Goal: Transaction & Acquisition: Register for event/course

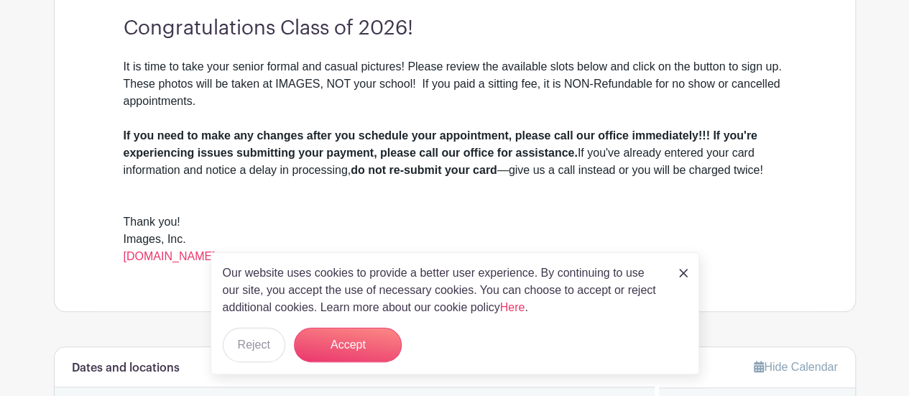
scroll to position [428, 0]
click at [376, 358] on button "Accept" at bounding box center [348, 345] width 108 height 34
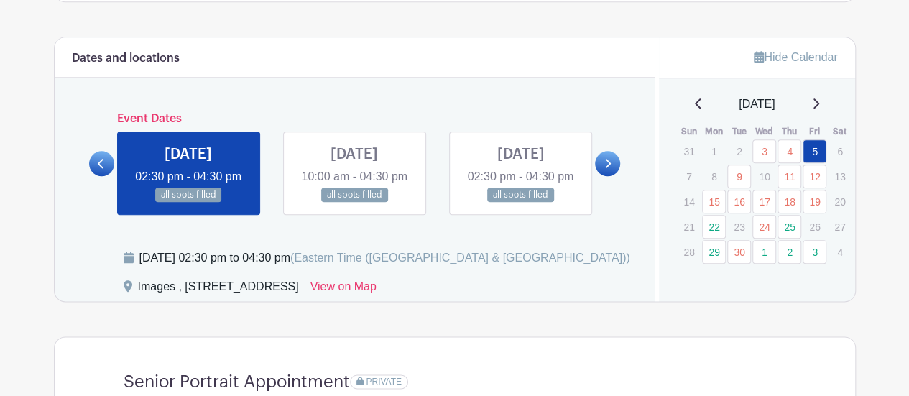
scroll to position [780, 0]
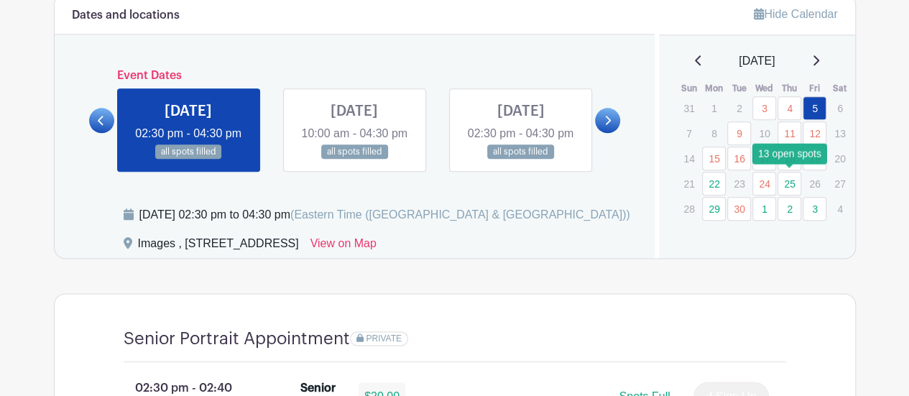
click at [790, 180] on link "25" at bounding box center [789, 184] width 24 height 24
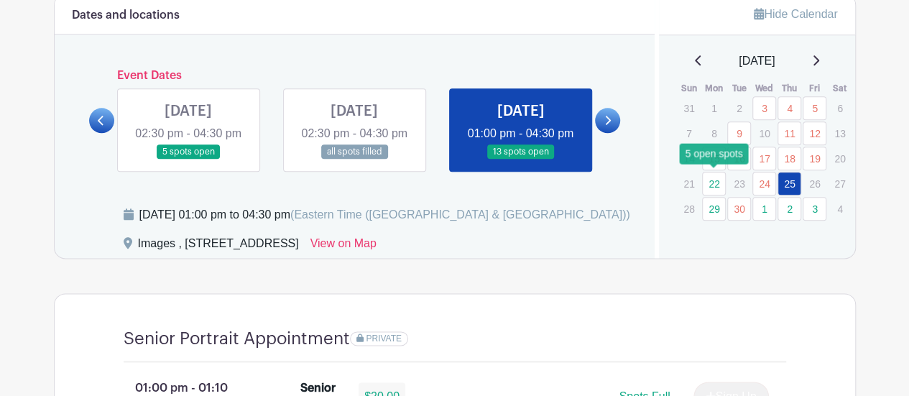
click at [718, 183] on link "22" at bounding box center [714, 184] width 24 height 24
click at [714, 177] on link "22" at bounding box center [714, 184] width 24 height 24
click at [714, 179] on link "22" at bounding box center [714, 184] width 24 height 24
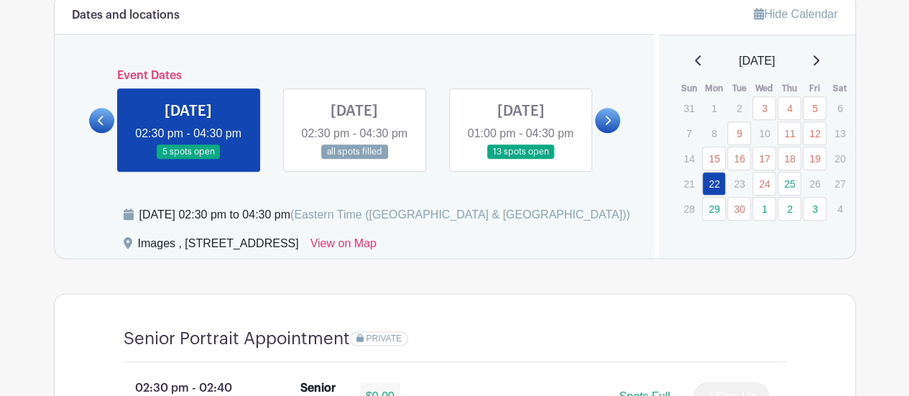
click at [92, 129] on link at bounding box center [101, 120] width 25 height 25
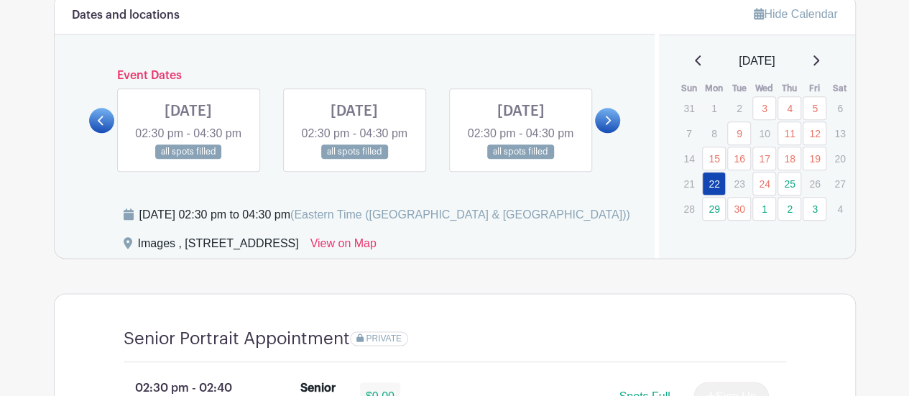
click at [613, 131] on link at bounding box center [607, 120] width 25 height 25
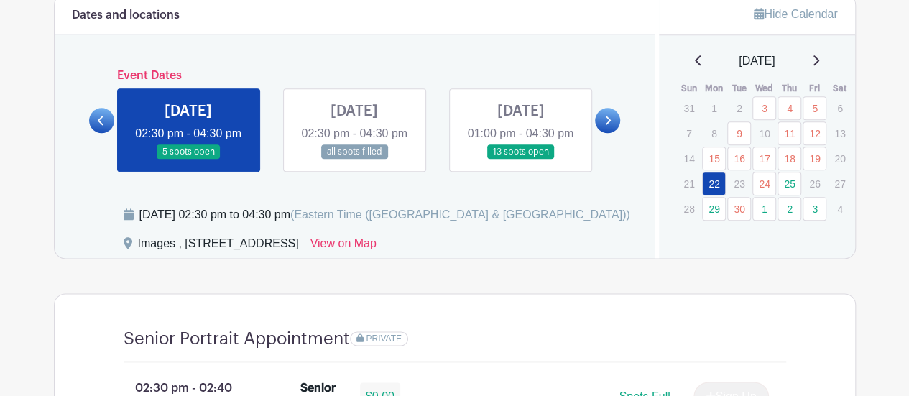
click at [188, 159] on link at bounding box center [188, 159] width 0 height 0
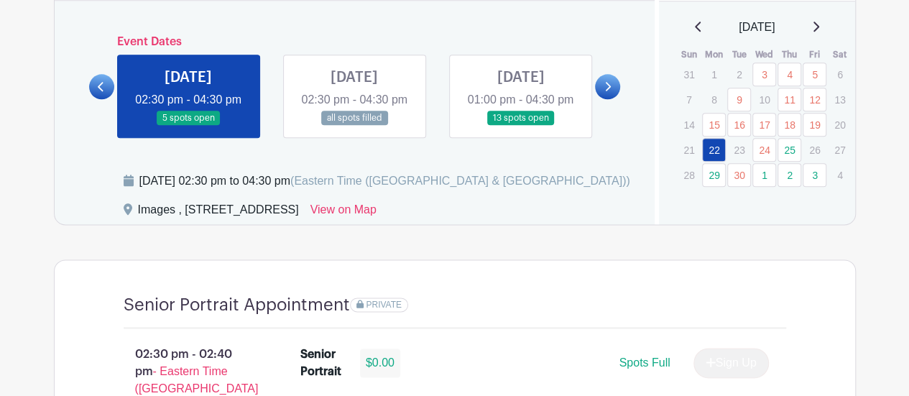
scroll to position [775, 0]
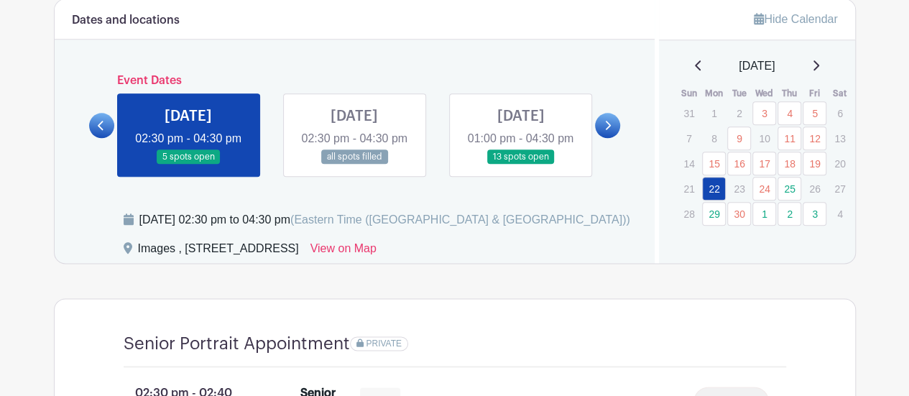
click at [354, 164] on link at bounding box center [354, 164] width 0 height 0
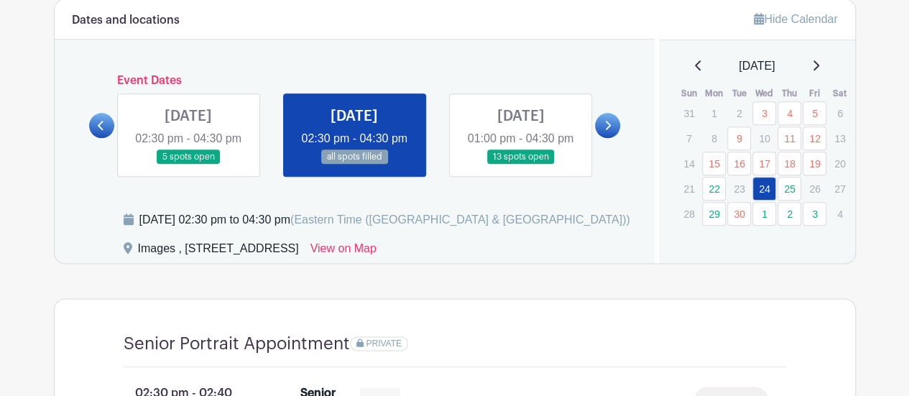
click at [520, 164] on link at bounding box center [520, 164] width 0 height 0
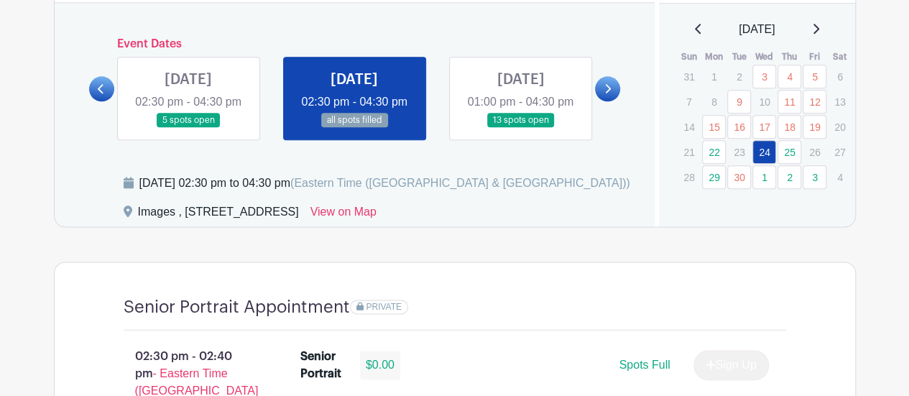
scroll to position [810, 0]
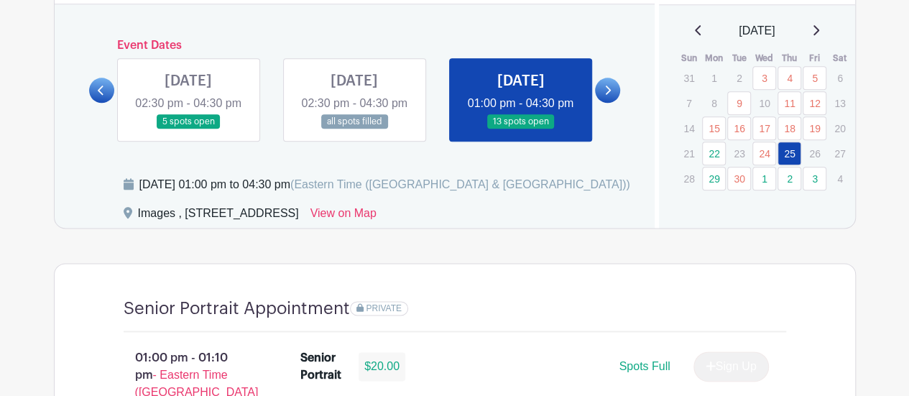
click at [188, 129] on link at bounding box center [188, 129] width 0 height 0
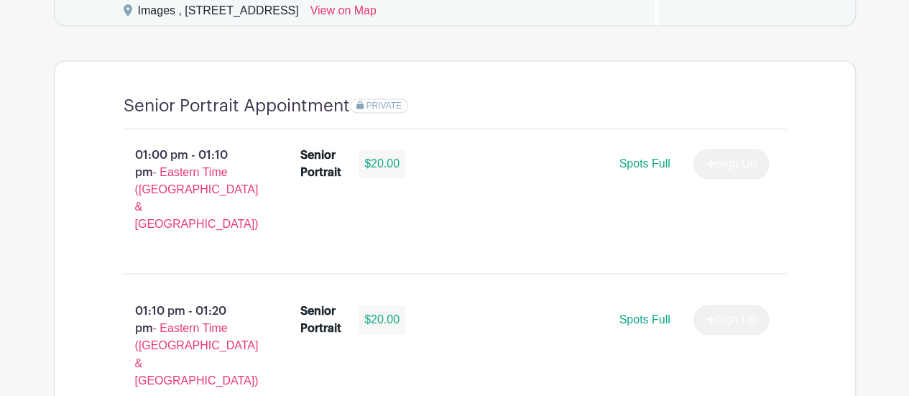
scroll to position [1014, 0]
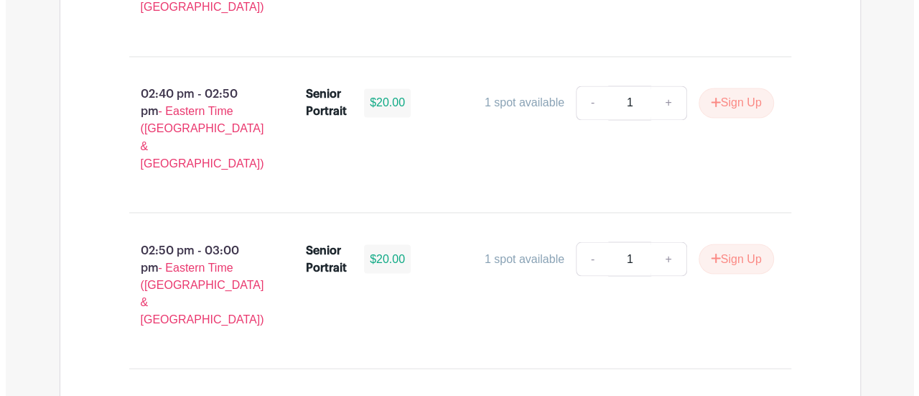
scroll to position [1337, 0]
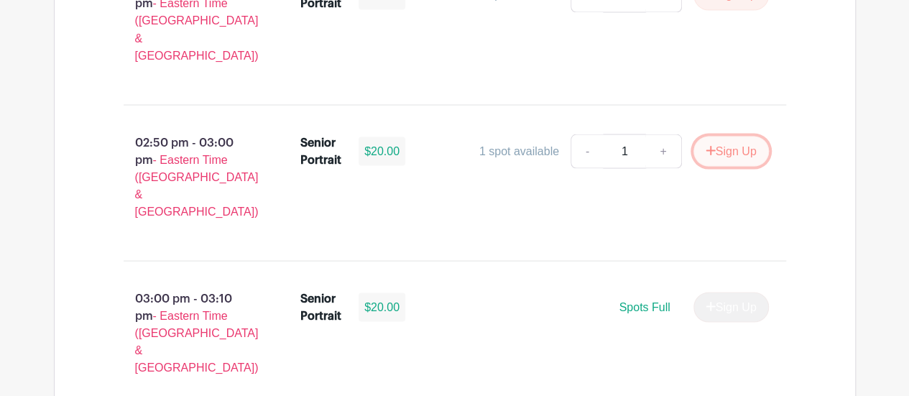
click at [712, 136] on button "Sign Up" at bounding box center [730, 151] width 75 height 30
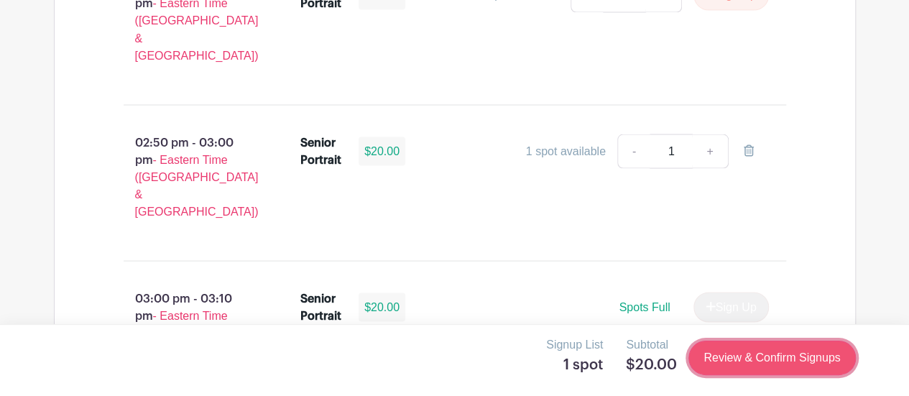
click at [792, 363] on link "Review & Confirm Signups" at bounding box center [771, 357] width 167 height 34
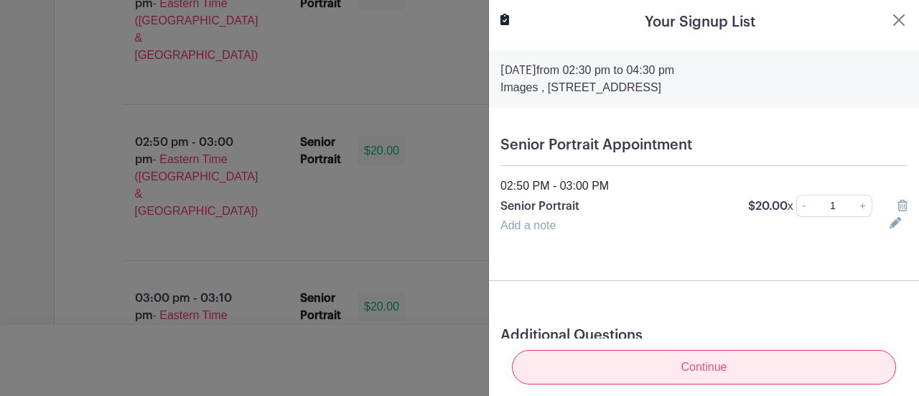
click at [704, 355] on input "Continue" at bounding box center [704, 367] width 384 height 34
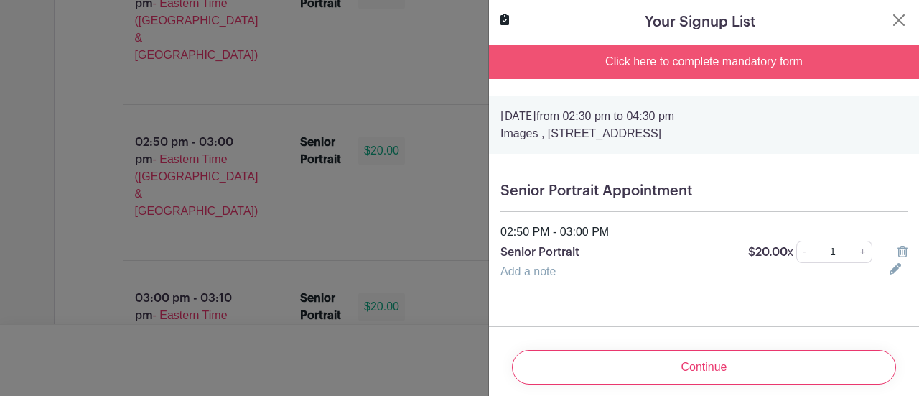
click at [694, 61] on div "Click here to complete mandatory form" at bounding box center [704, 62] width 430 height 34
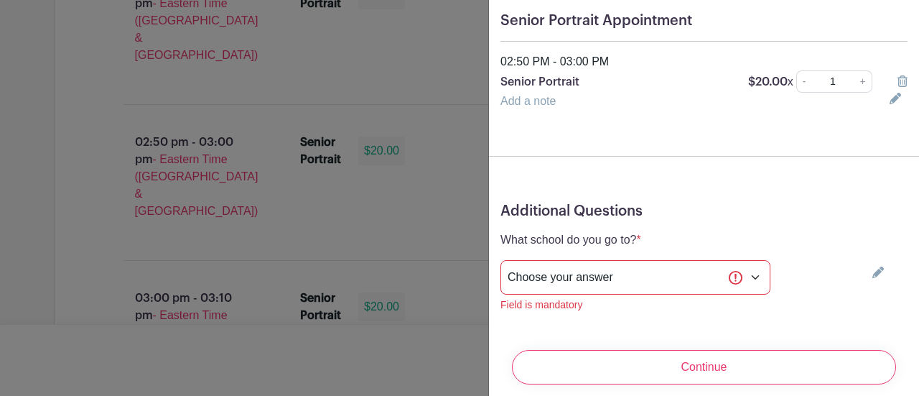
scroll to position [200, 0]
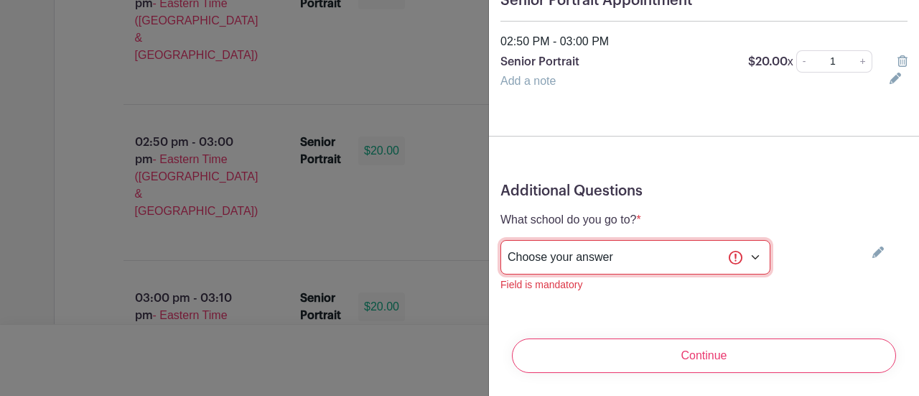
click at [688, 246] on select "Choose your answer [GEOGRAPHIC_DATA] High [PERSON_NAME] High [PERSON_NAME] High…" at bounding box center [636, 257] width 270 height 34
select select "3948"
click at [501, 240] on select "Choose your answer [GEOGRAPHIC_DATA] High [PERSON_NAME] High [PERSON_NAME] High…" at bounding box center [636, 257] width 270 height 34
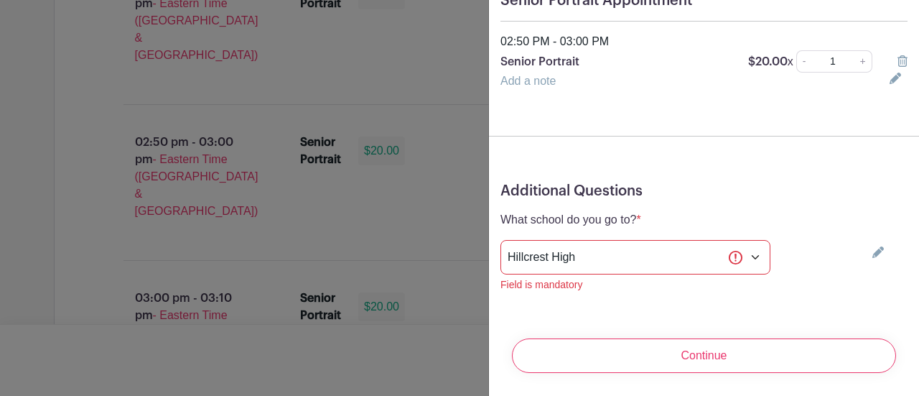
click at [604, 287] on div "Additional Questions What school do you go to? * Add an answer Choose your answ…" at bounding box center [704, 243] width 430 height 144
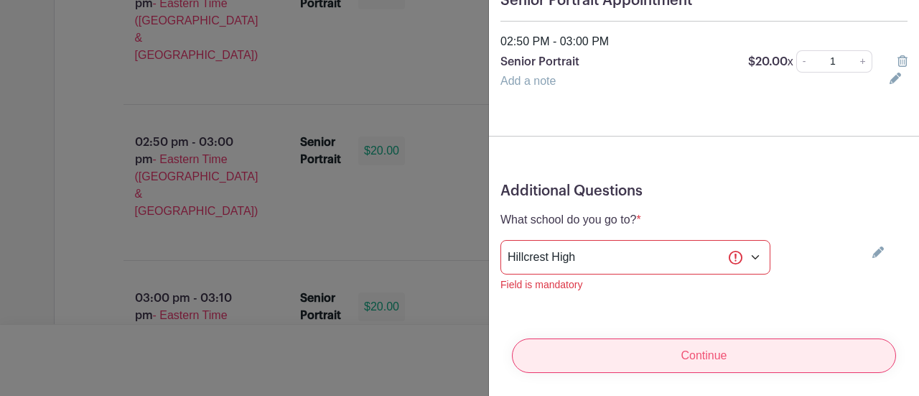
click at [704, 357] on input "Continue" at bounding box center [704, 355] width 384 height 34
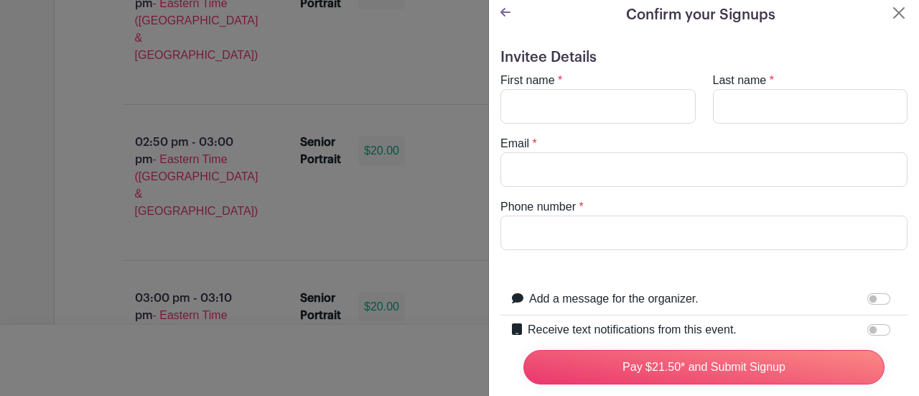
scroll to position [0, 0]
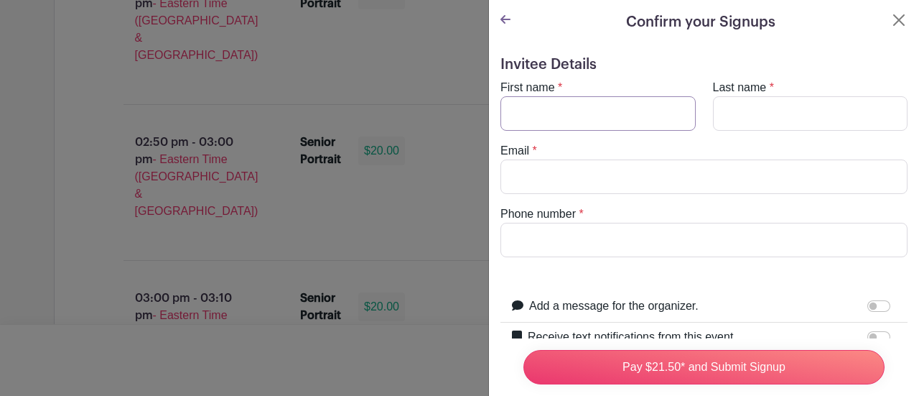
click at [600, 124] on input "First name" at bounding box center [598, 113] width 195 height 34
type input "[PERSON_NAME]"
click at [526, 187] on input "Email" at bounding box center [704, 176] width 407 height 34
type input "[EMAIL_ADDRESS][DOMAIN_NAME]"
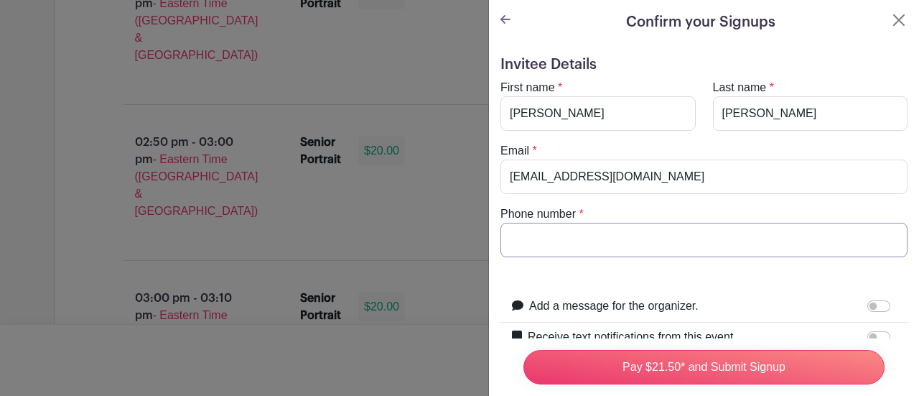
type input "8642301116"
click at [608, 264] on form "Invitee Details First name * [PERSON_NAME] Last name * [PERSON_NAME] Email * [E…" at bounding box center [704, 323] width 407 height 535
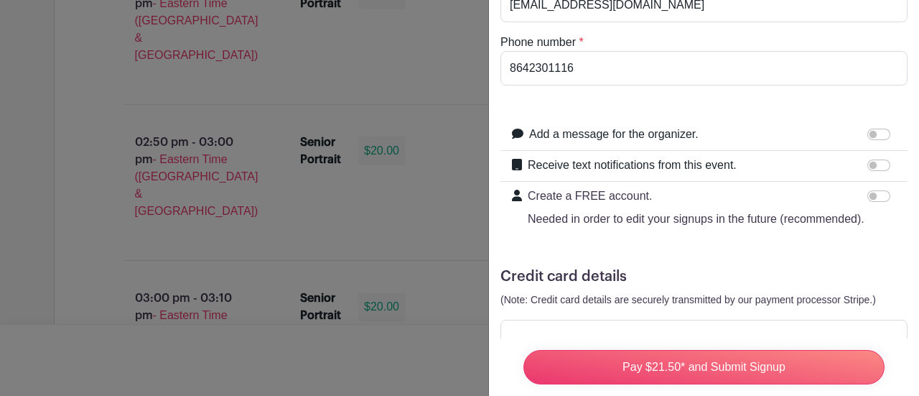
scroll to position [173, 0]
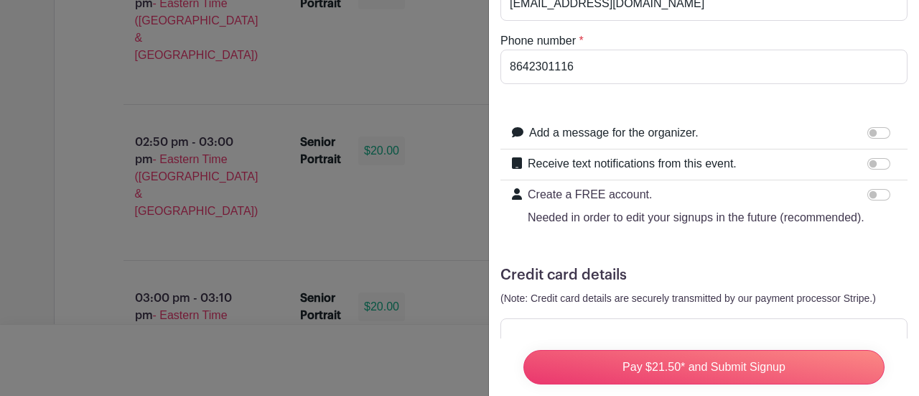
click at [582, 164] on label "Receive text notifications from this event." at bounding box center [632, 163] width 209 height 17
click at [868, 164] on input "Receive text notifications from this event." at bounding box center [879, 163] width 23 height 11
checkbox input "true"
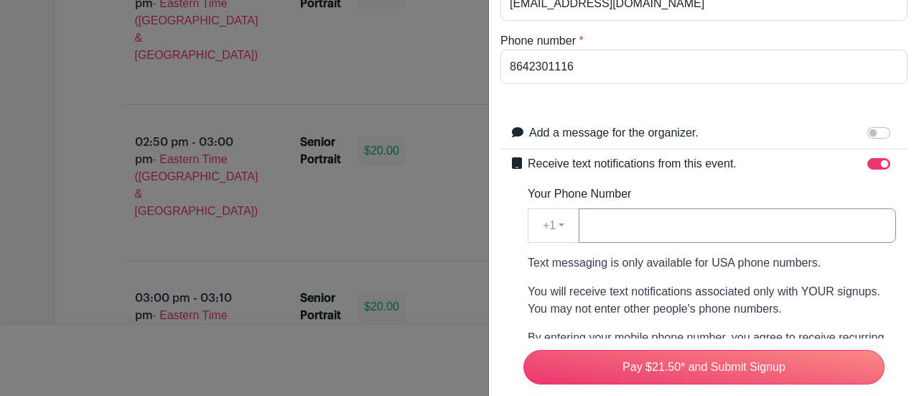
click at [660, 229] on input "Your Phone Number" at bounding box center [737, 225] width 317 height 34
type input "8642301116"
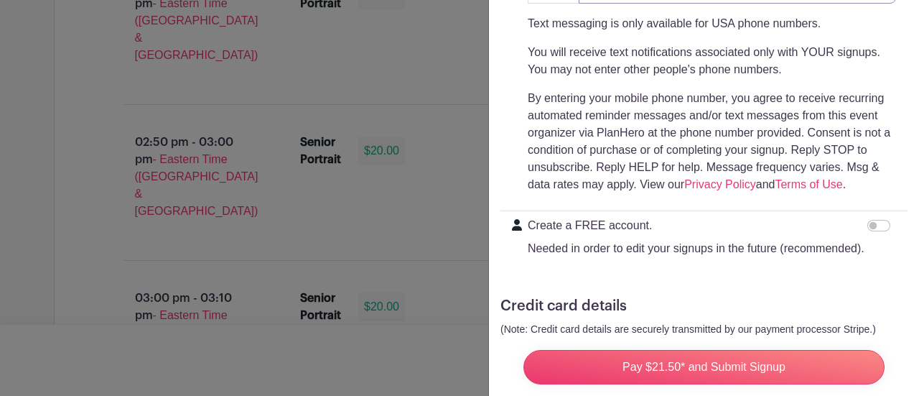
scroll to position [458, 0]
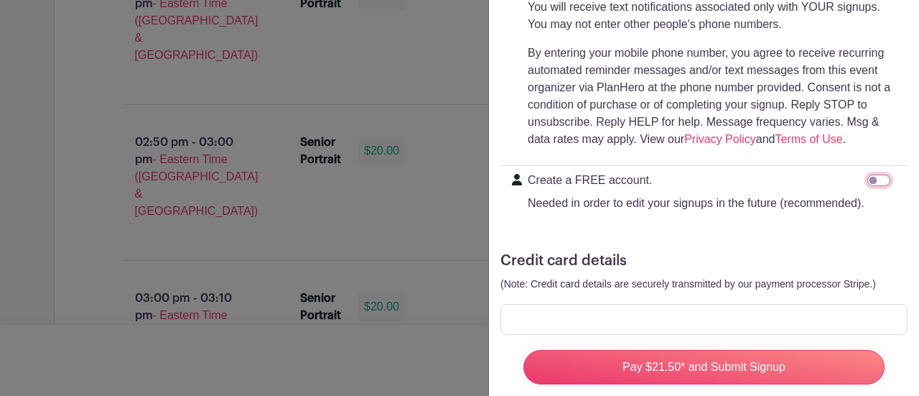
click at [868, 175] on input "Create a FREE account. Needed in order to edit your signups in the future (reco…" at bounding box center [879, 180] width 23 height 11
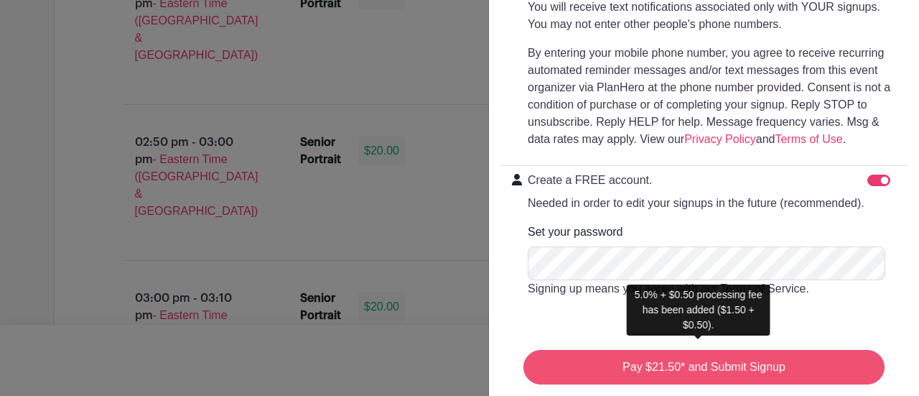
click at [730, 360] on input "Pay $21.50* and Submit Signup" at bounding box center [704, 367] width 361 height 34
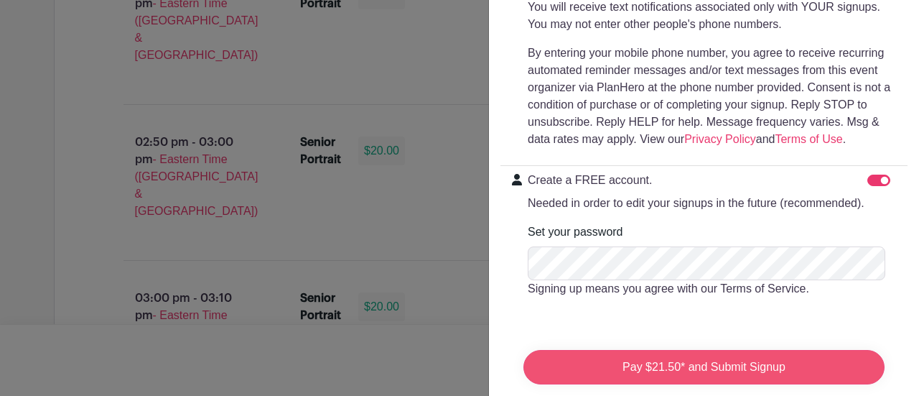
scroll to position [611, 0]
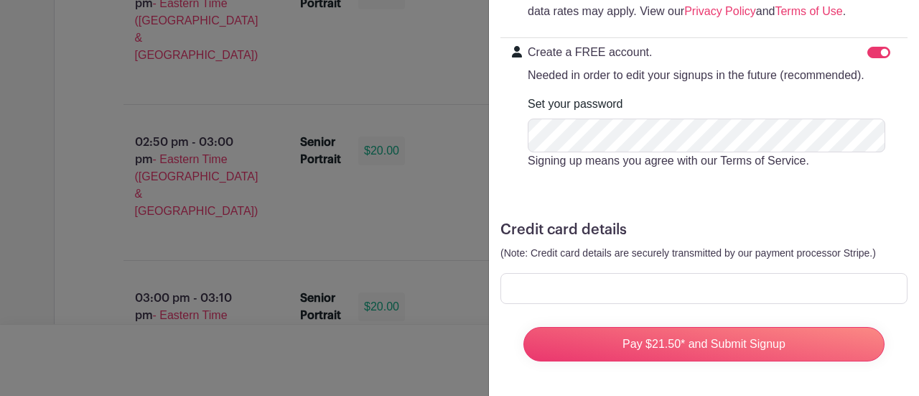
click at [584, 67] on p "Needed in order to edit your signups in the future (recommended)." at bounding box center [696, 75] width 337 height 17
click at [868, 52] on input "Create a FREE account. Needed in order to edit your signups in the future (reco…" at bounding box center [879, 52] width 23 height 11
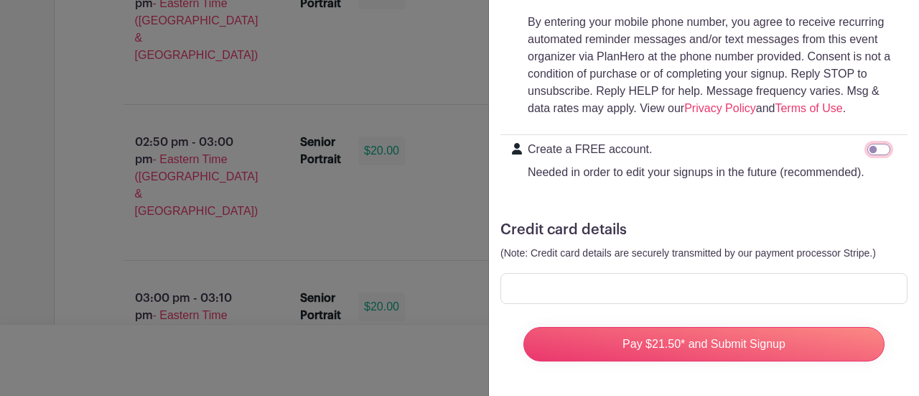
click at [871, 144] on input "Create a FREE account. Needed in order to edit your signups in the future (reco…" at bounding box center [879, 149] width 23 height 11
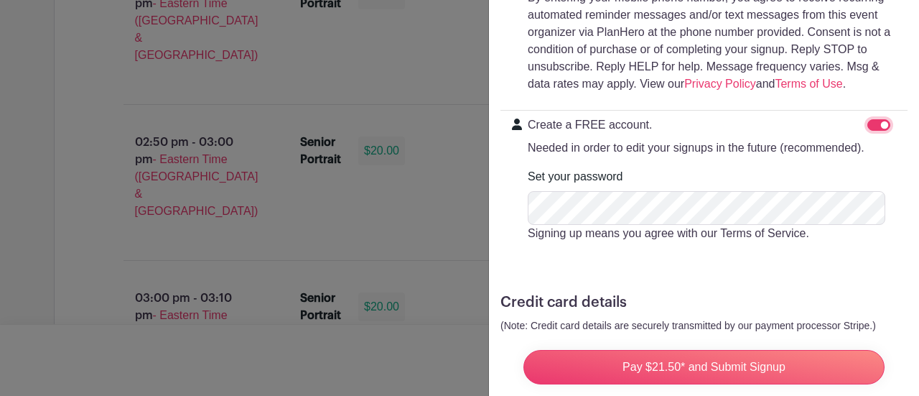
scroll to position [611, 0]
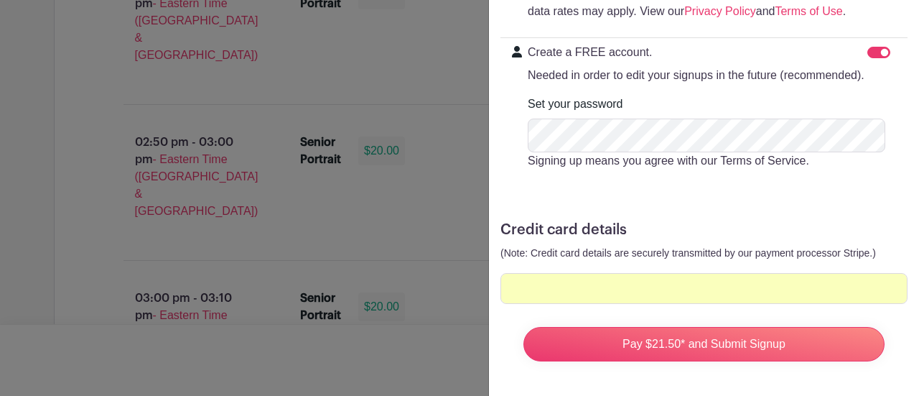
click at [575, 67] on p "Needed in order to edit your signups in the future (recommended)." at bounding box center [696, 75] width 337 height 17
click at [868, 58] on input "Create a FREE account. Needed in order to edit your signups in the future (reco…" at bounding box center [879, 52] width 23 height 11
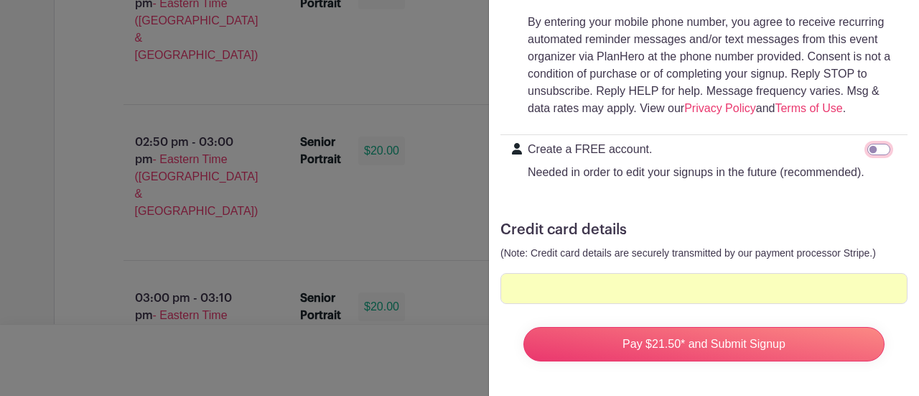
scroll to position [513, 0]
click at [600, 285] on div at bounding box center [704, 288] width 407 height 31
click at [868, 144] on input "Create a FREE account. Needed in order to edit your signups in the future (reco…" at bounding box center [879, 149] width 23 height 11
checkbox input "true"
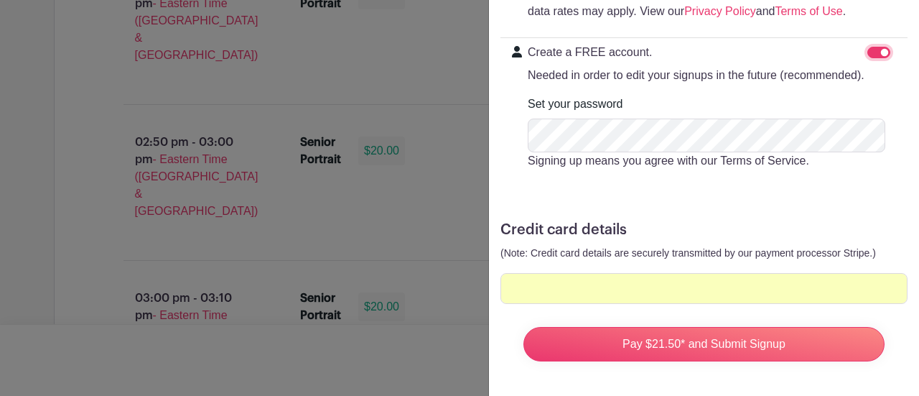
scroll to position [611, 0]
click at [682, 152] on p "Signing up means you agree with our Terms of Service." at bounding box center [712, 160] width 368 height 17
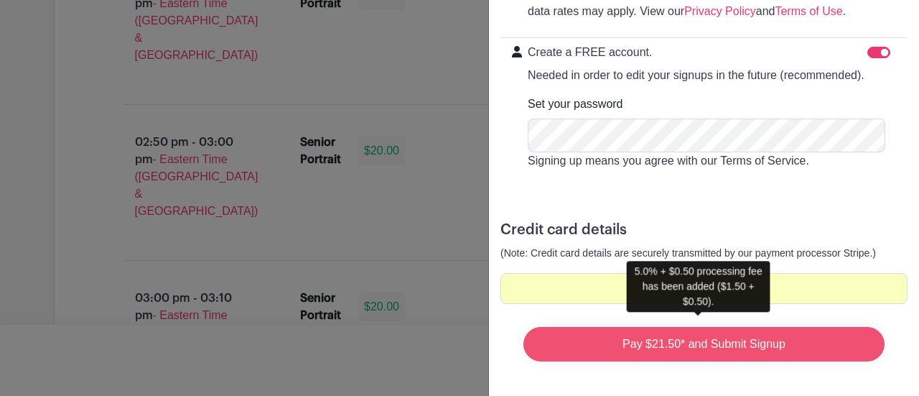
click at [634, 341] on input "Pay $21.50* and Submit Signup" at bounding box center [704, 344] width 361 height 34
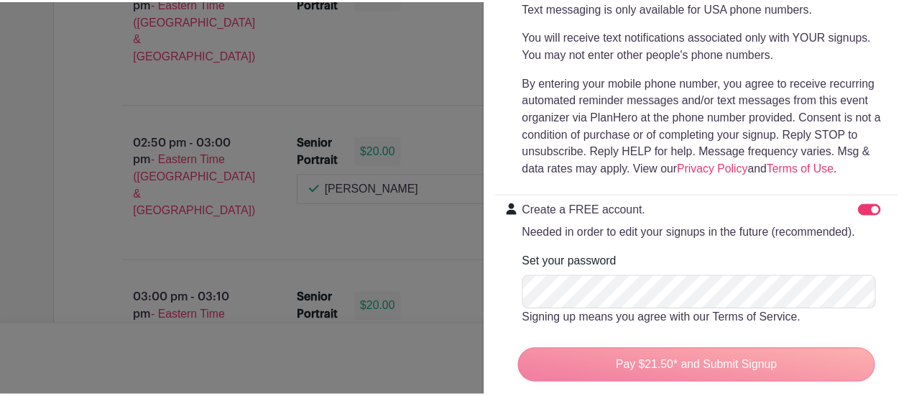
scroll to position [424, 0]
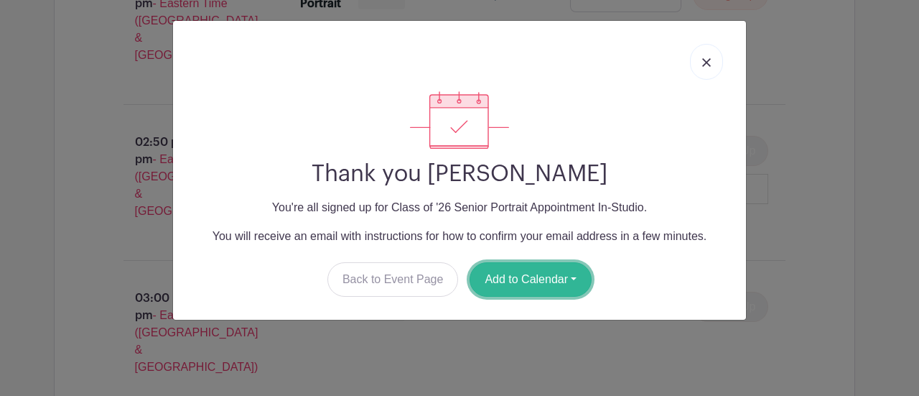
click at [524, 279] on button "Add to Calendar" at bounding box center [531, 279] width 122 height 34
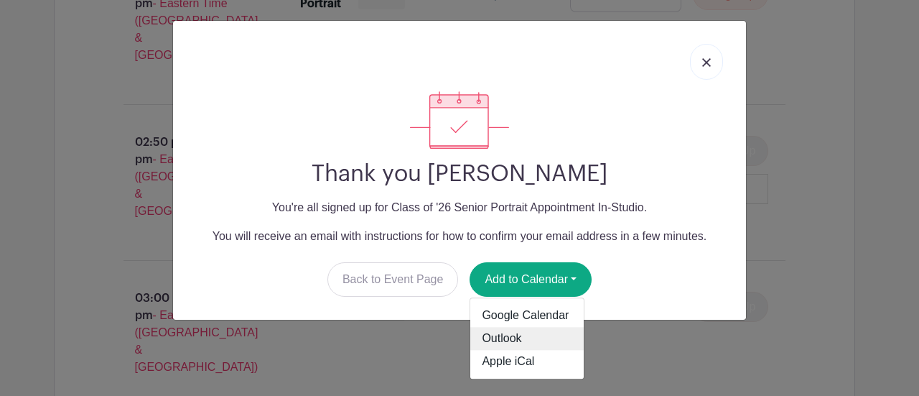
click at [498, 335] on link "Outlook" at bounding box center [526, 339] width 113 height 23
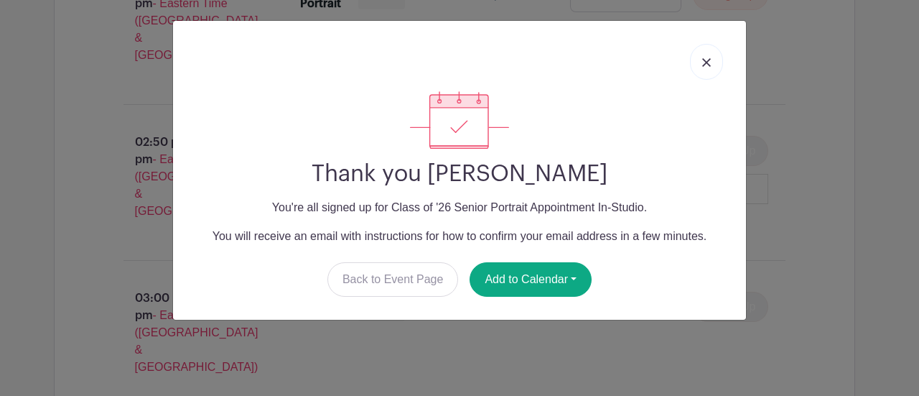
click at [705, 62] on img at bounding box center [706, 62] width 9 height 9
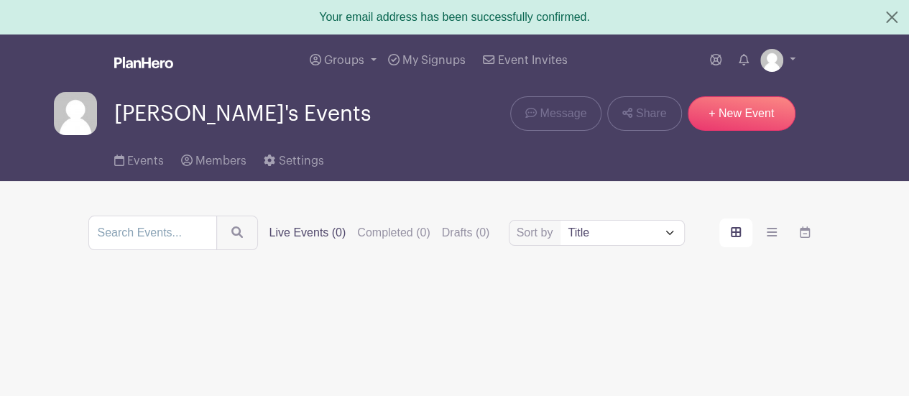
click at [409, 190] on main "Groups All Groups [PERSON_NAME]'s Events My Signups Event Invites My account Lo…" at bounding box center [454, 351] width 909 height 634
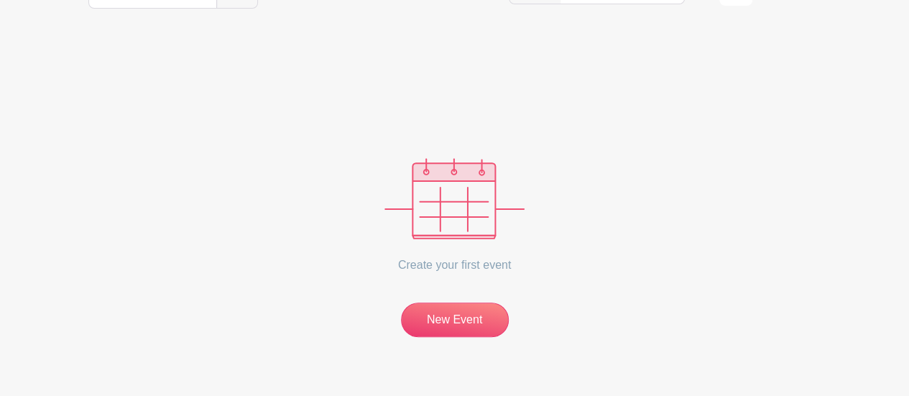
scroll to position [271, 0]
